Goal: Navigation & Orientation: Find specific page/section

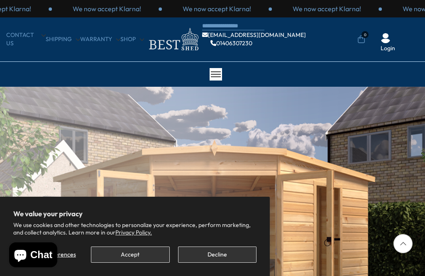
click at [137, 255] on button "Accept" at bounding box center [130, 255] width 79 height 16
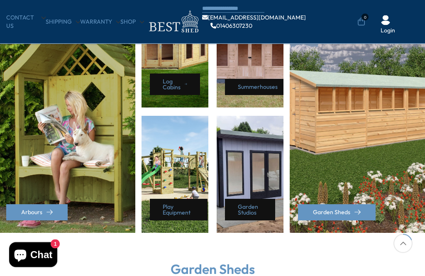
scroll to position [416, 0]
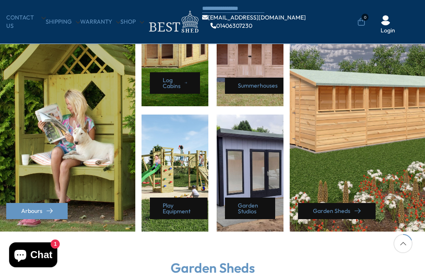
click at [363, 214] on link "Garden Sheds" at bounding box center [337, 211] width 78 height 16
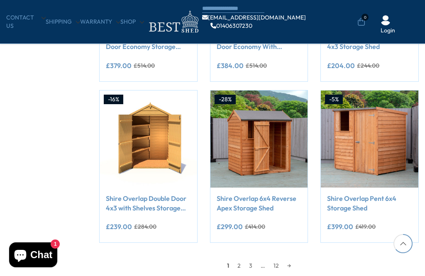
scroll to position [591, 0]
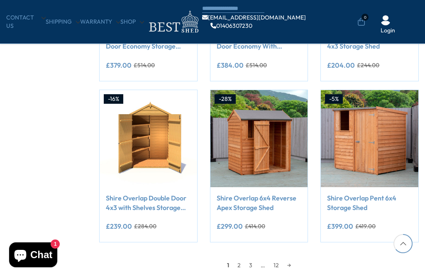
click at [244, 265] on link "2" at bounding box center [239, 265] width 12 height 12
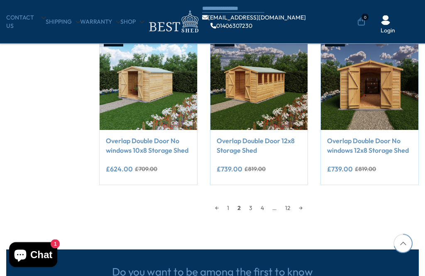
scroll to position [648, 0]
click at [259, 211] on link "4" at bounding box center [263, 208] width 12 height 12
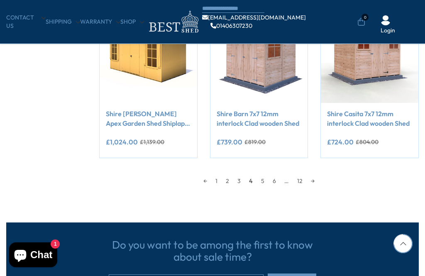
scroll to position [673, 0]
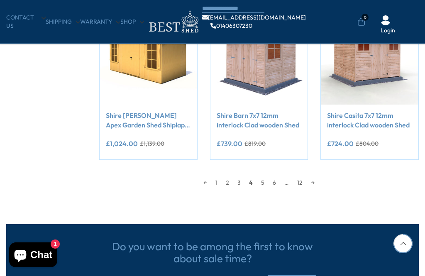
click at [269, 184] on link "6" at bounding box center [275, 183] width 12 height 12
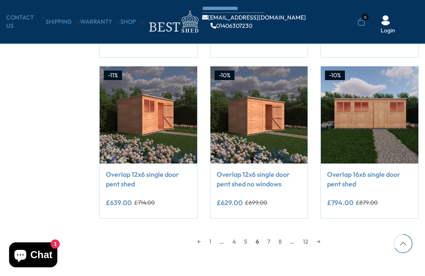
scroll to position [615, 0]
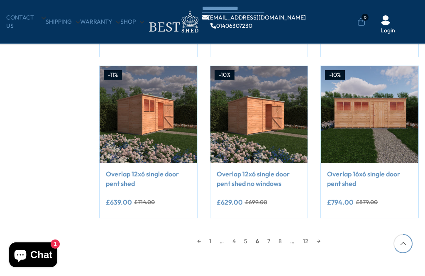
click at [275, 239] on link "7" at bounding box center [268, 241] width 11 height 12
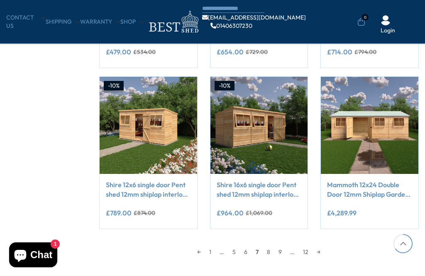
scroll to position [605, 0]
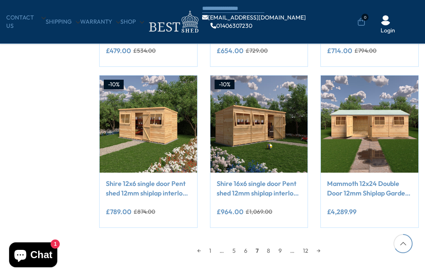
click at [279, 249] on link "9" at bounding box center [281, 251] width 12 height 12
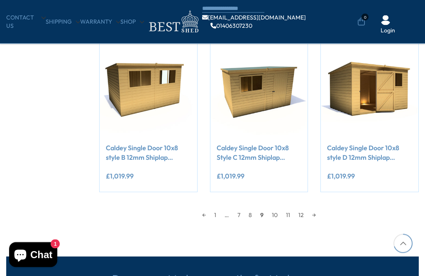
scroll to position [642, 0]
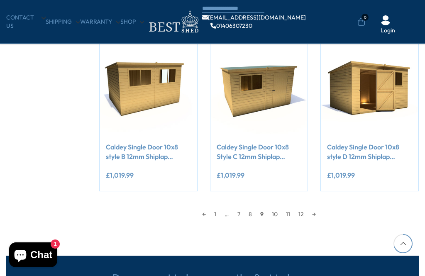
click at [281, 215] on link "10" at bounding box center [275, 214] width 14 height 12
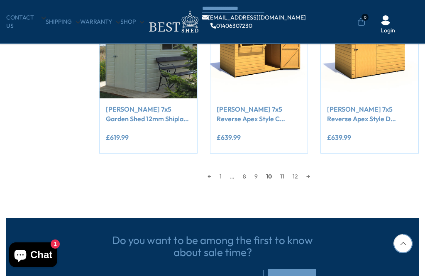
scroll to position [684, 0]
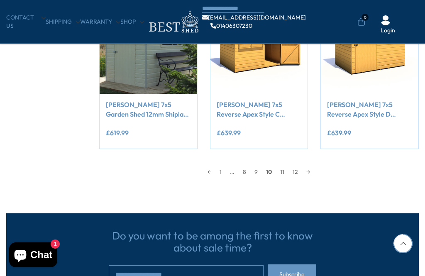
click at [288, 172] on link "11" at bounding box center [282, 172] width 12 height 12
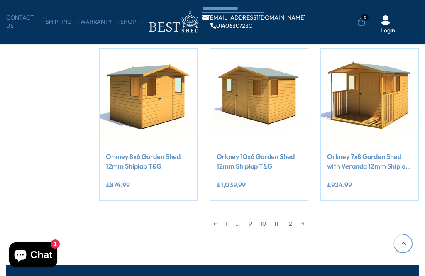
scroll to position [633, 0]
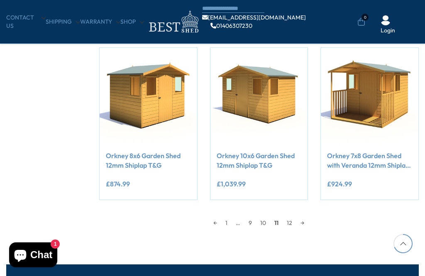
click at [298, 221] on link "→" at bounding box center [303, 223] width 12 height 12
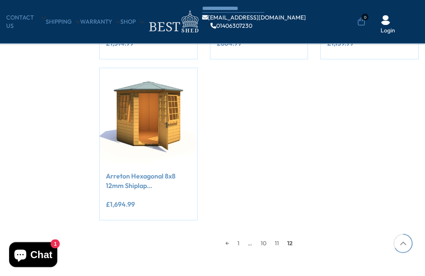
scroll to position [614, 0]
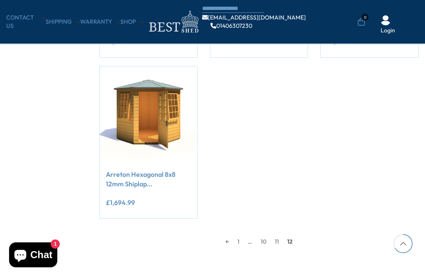
click at [235, 245] on link "1" at bounding box center [238, 242] width 10 height 12
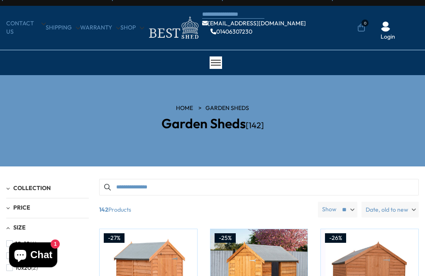
scroll to position [11, 0]
